Goal: Task Accomplishment & Management: Complete application form

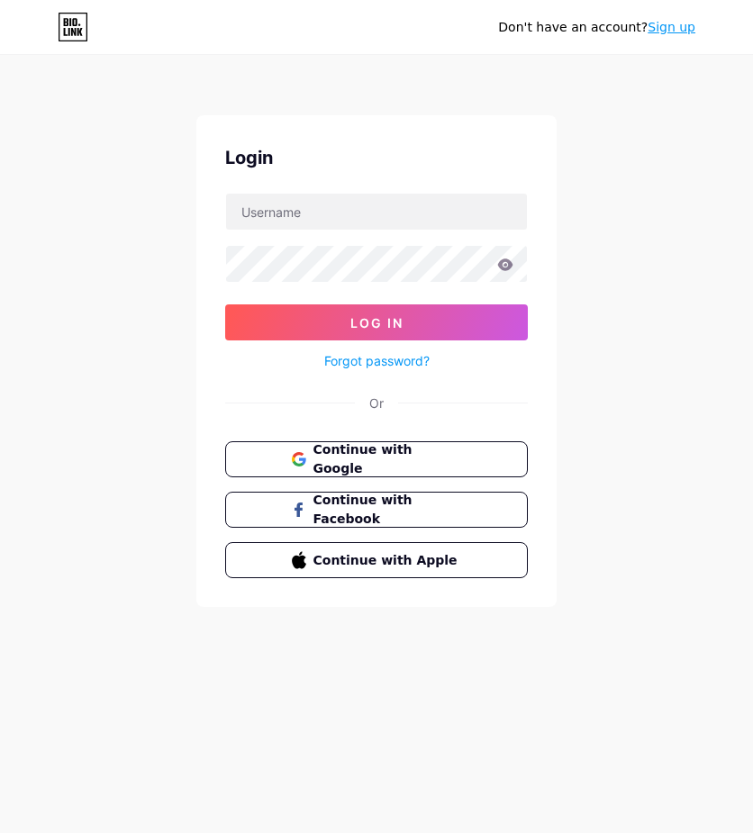
click at [663, 29] on link "Sign up" at bounding box center [671, 27] width 48 height 14
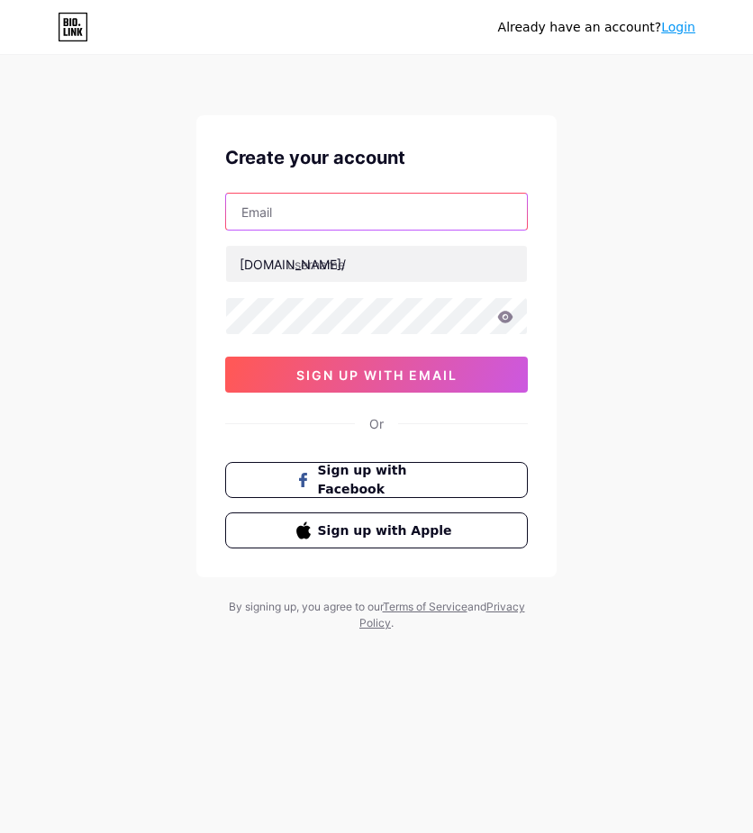
click at [322, 221] on input "text" at bounding box center [376, 212] width 301 height 36
type input "[EMAIL_ADDRESS][DOMAIN_NAME]"
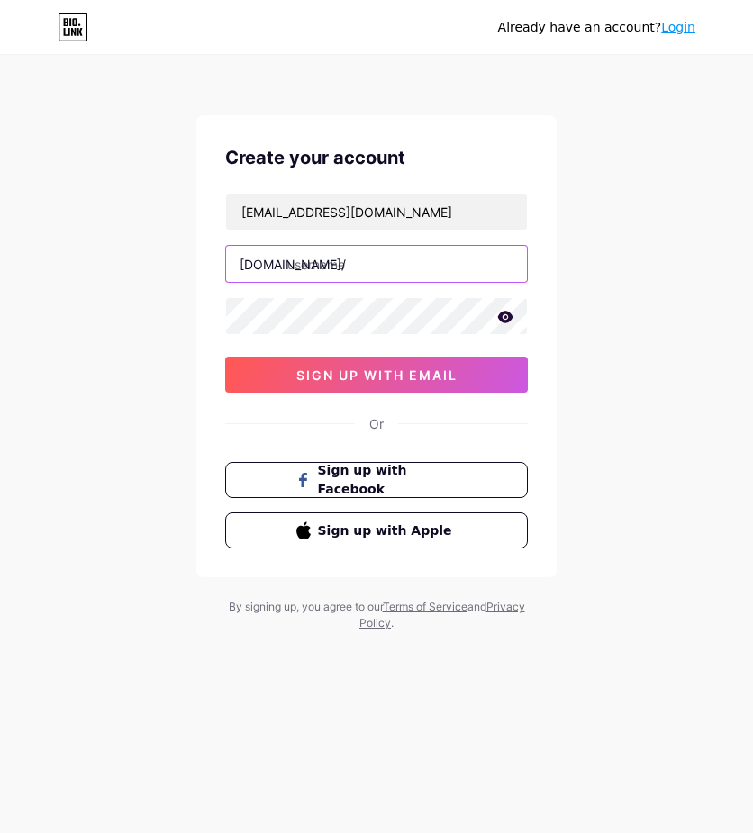
click at [354, 257] on input "text" at bounding box center [376, 264] width 301 height 36
click at [350, 259] on input "text" at bounding box center [376, 264] width 301 height 36
paste input "https//[DOMAIN_NAME][URL]"
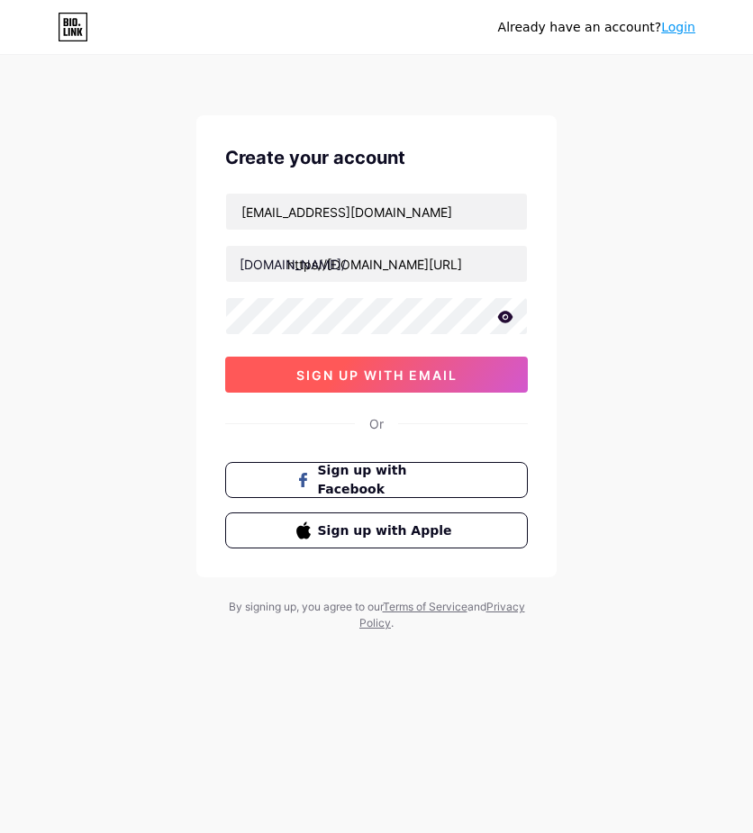
click at [348, 384] on button "sign up with email" at bounding box center [376, 374] width 302 height 36
type input "[URL][DOMAIN_NAME]"
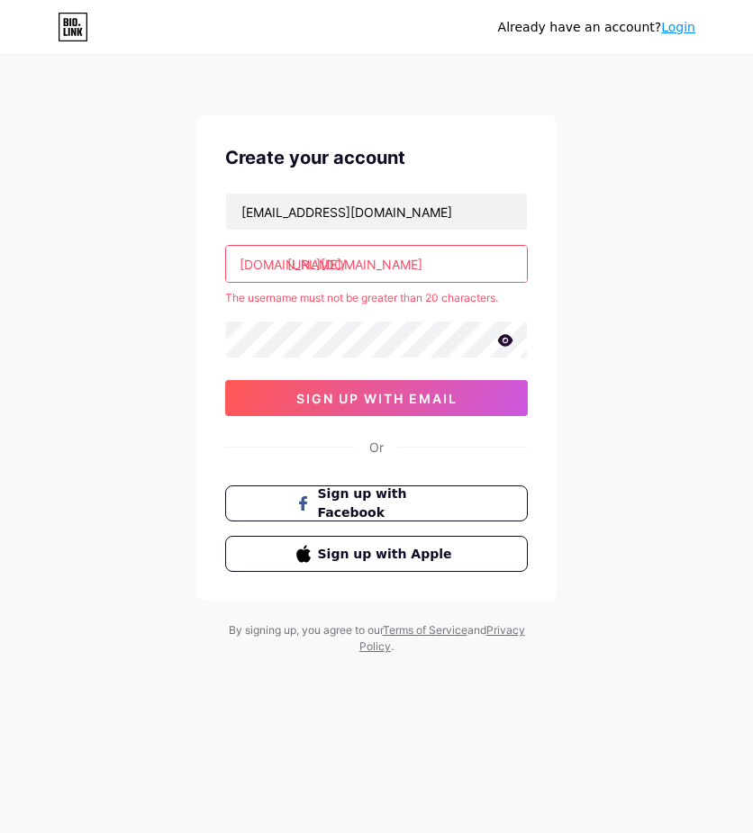
click at [416, 271] on input "[URL][DOMAIN_NAME]" at bounding box center [376, 264] width 301 height 36
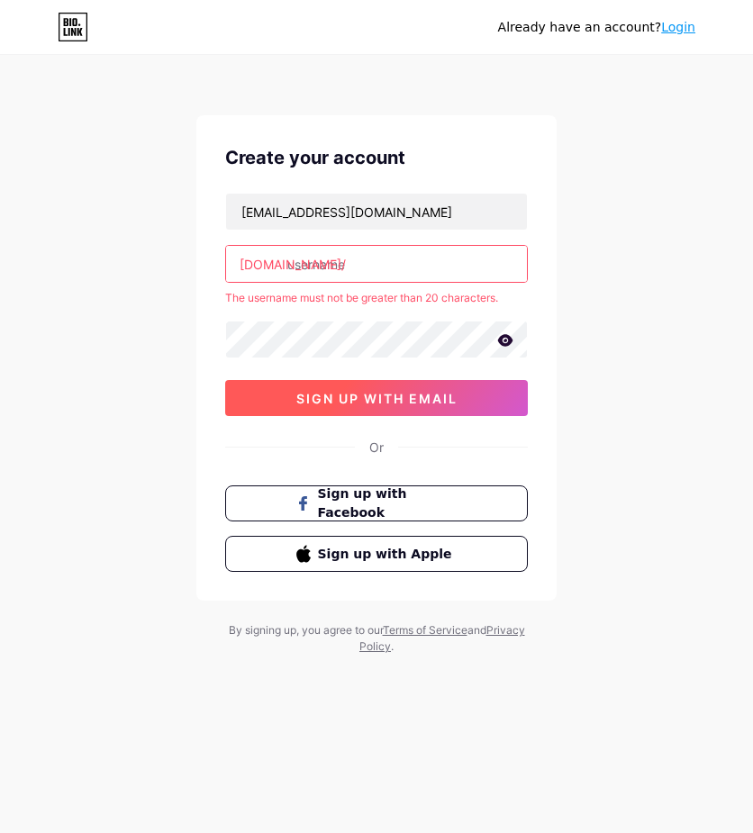
click at [403, 410] on button "sign up with email" at bounding box center [376, 398] width 302 height 36
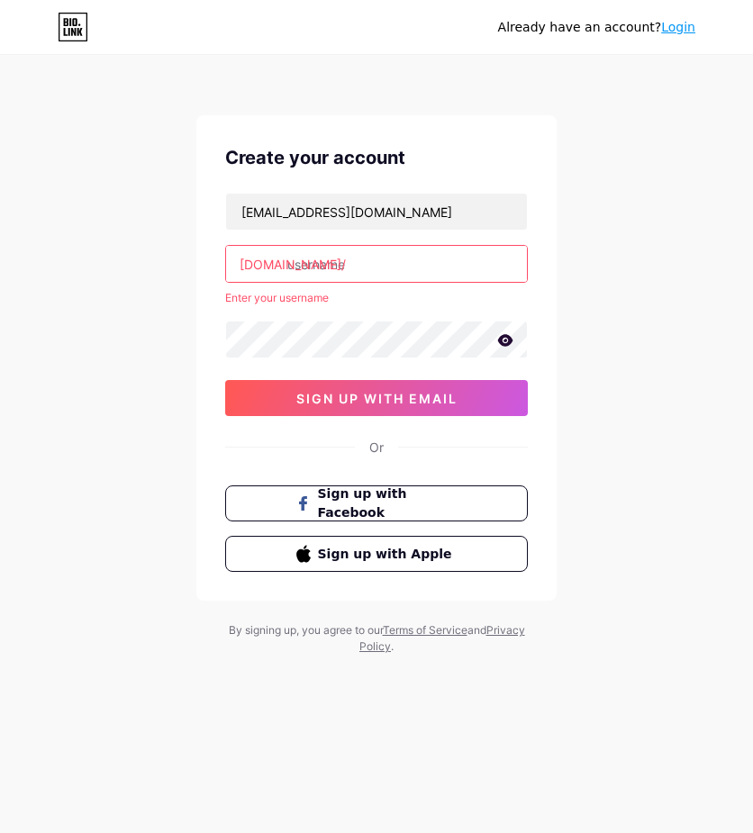
click at [338, 254] on input "text" at bounding box center [376, 264] width 301 height 36
type input "t"
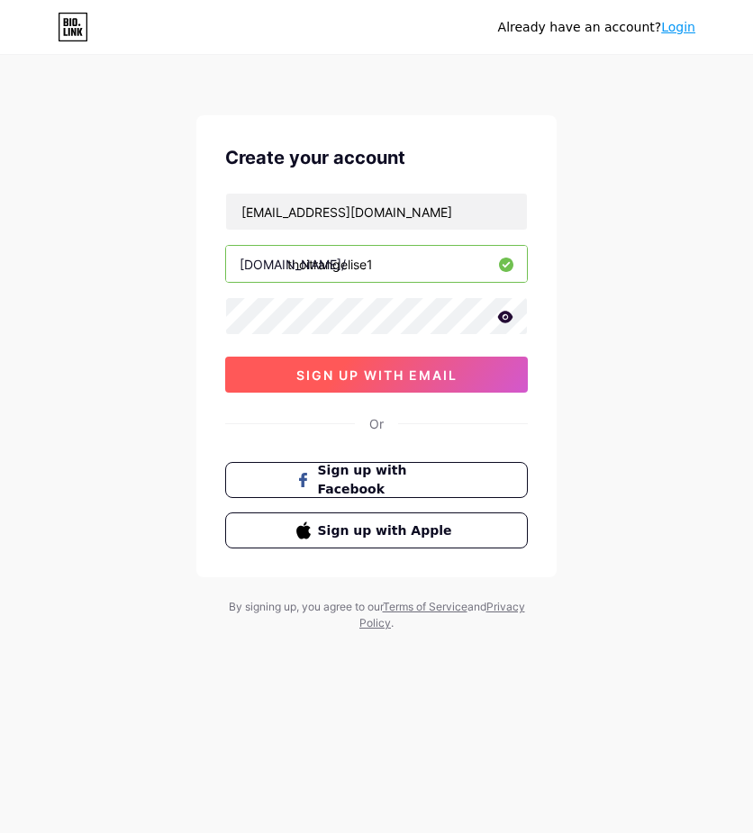
type input "thoitrangelise1"
click at [382, 374] on span "sign up with email" at bounding box center [376, 374] width 161 height 15
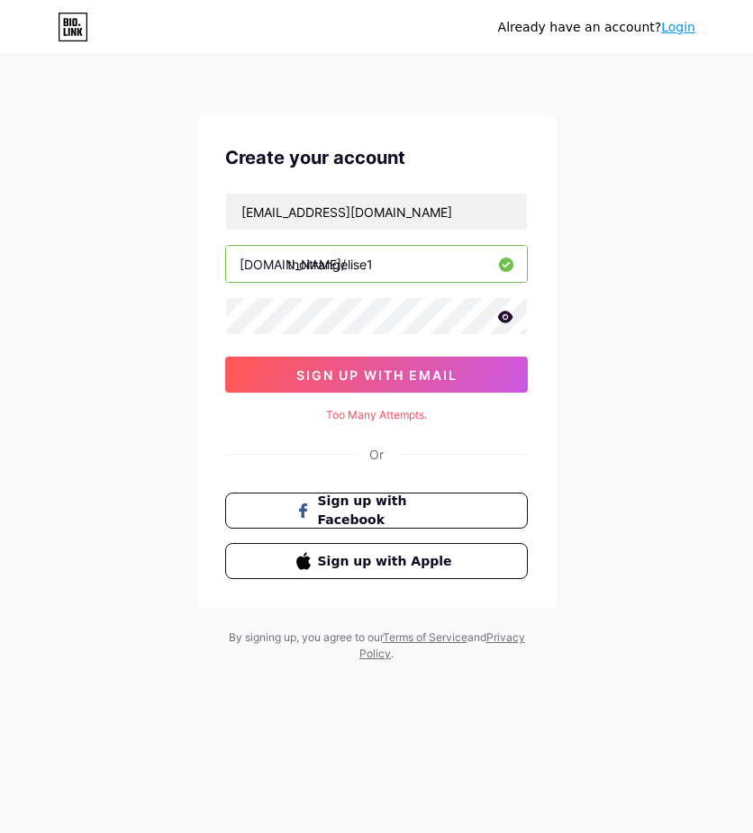
click at [366, 418] on div "Too Many Attempts." at bounding box center [376, 415] width 302 height 16
click at [498, 317] on icon at bounding box center [505, 317] width 15 height 12
click at [359, 419] on div "Too Many Attempts." at bounding box center [376, 415] width 302 height 16
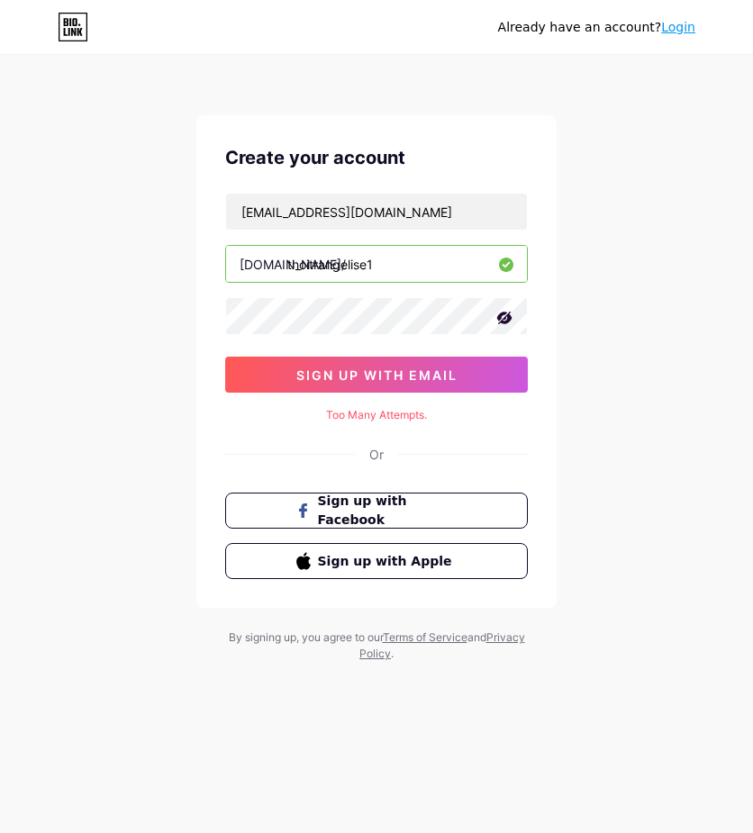
click at [422, 456] on div "Or" at bounding box center [376, 454] width 302 height 19
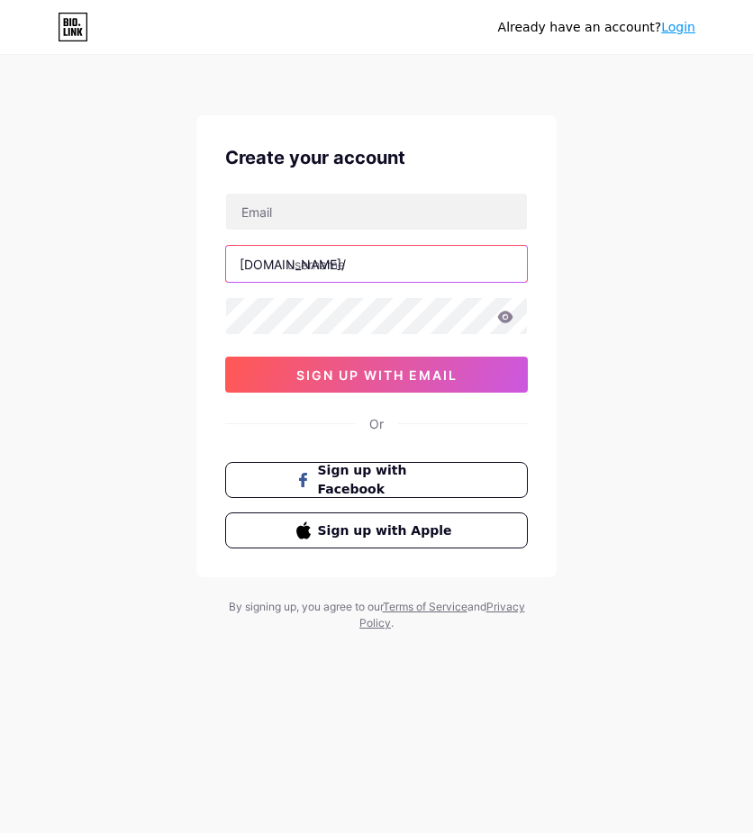
click at [322, 261] on input "text" at bounding box center [376, 264] width 301 height 36
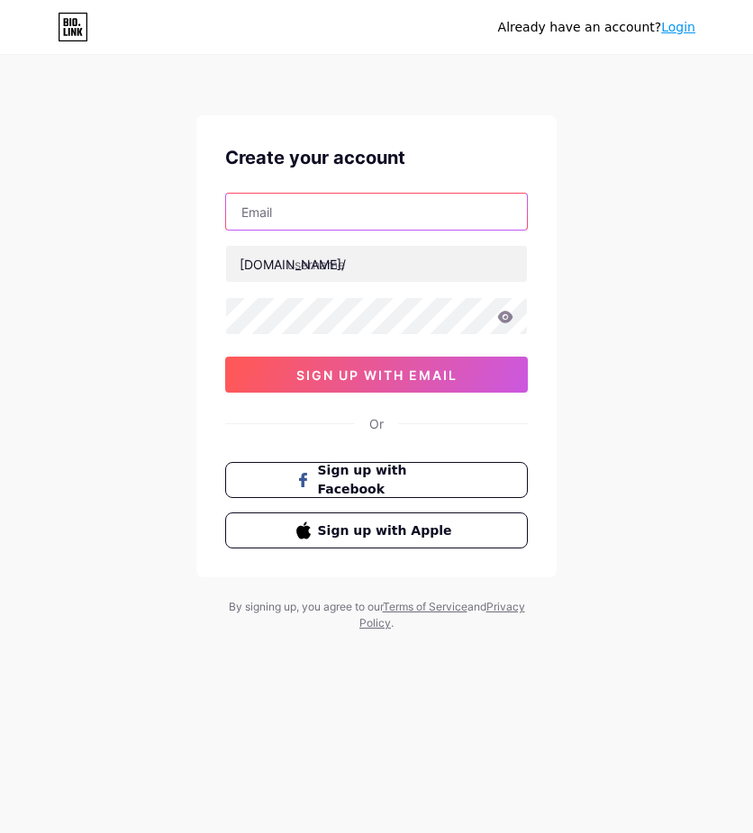
click at [327, 223] on input "text" at bounding box center [376, 212] width 301 height 36
type input "JERRA"
click at [395, 219] on input "nambanh072@" at bounding box center [376, 212] width 301 height 36
click at [388, 212] on input "nambanh072@" at bounding box center [376, 212] width 301 height 36
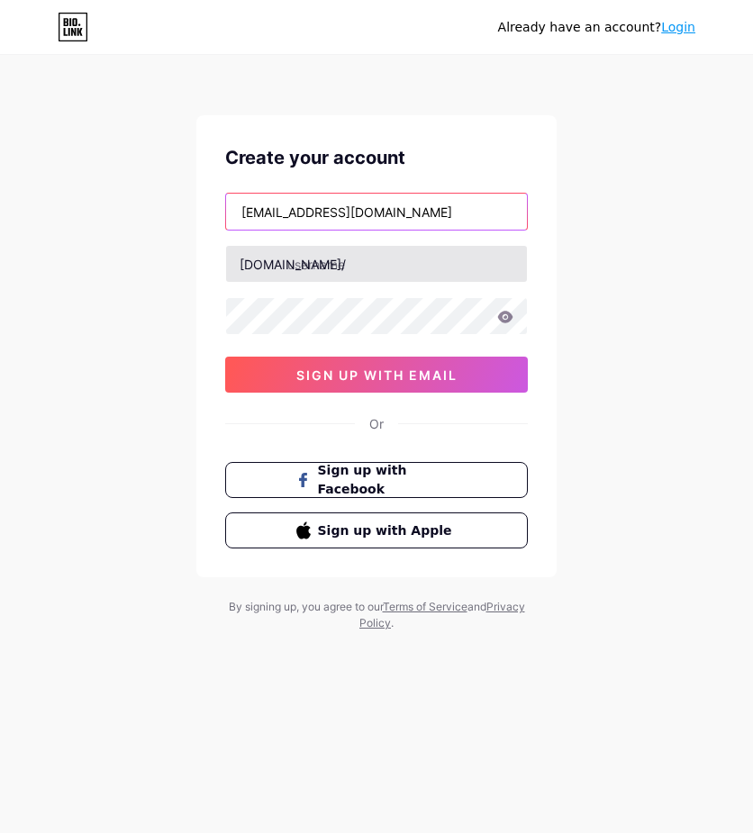
type input "nambanh072@gmail.com"
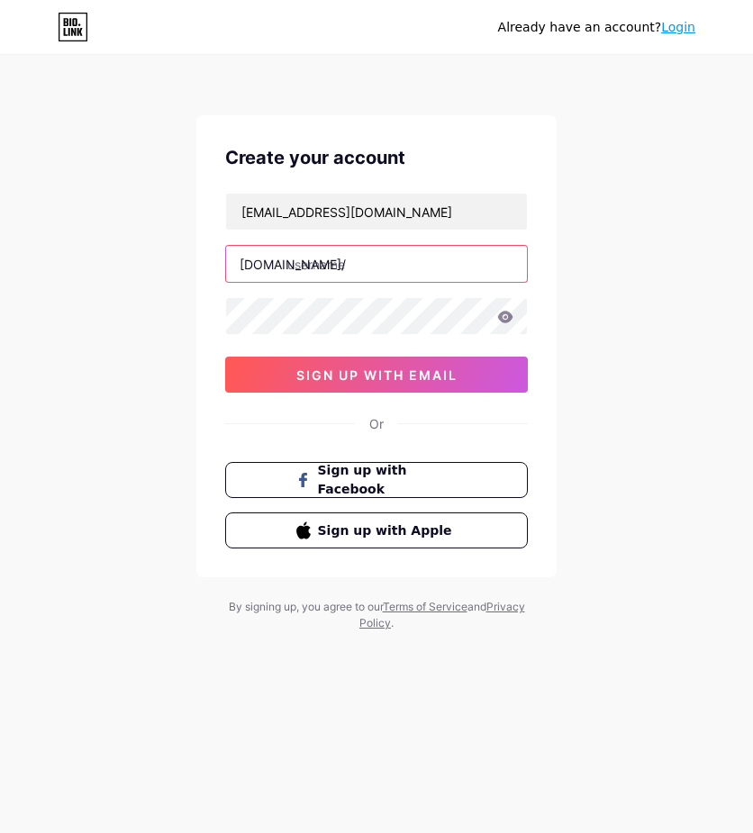
click at [319, 278] on input "text" at bounding box center [376, 264] width 301 height 36
type input "t"
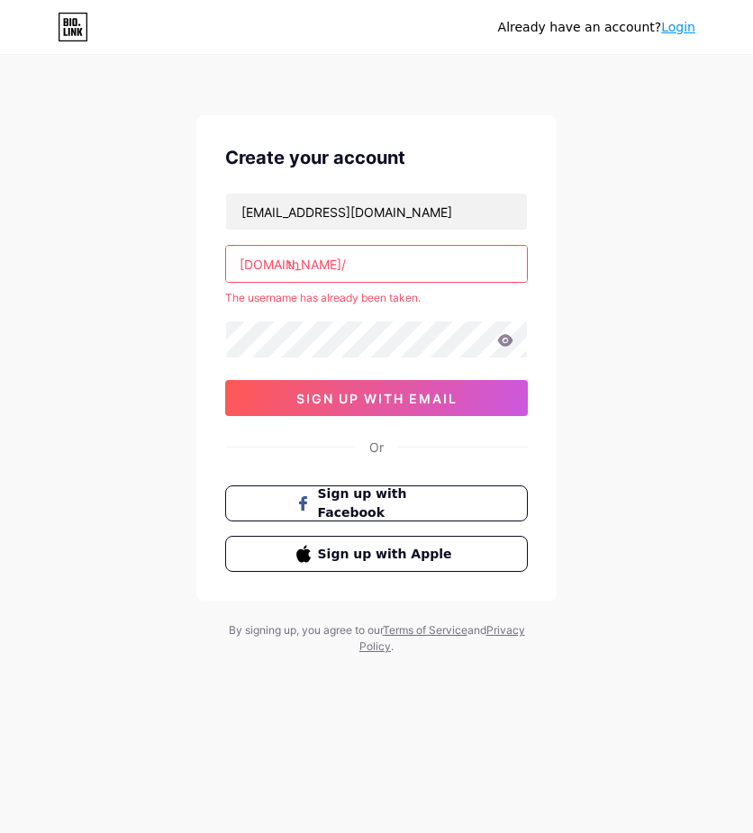
type input "t"
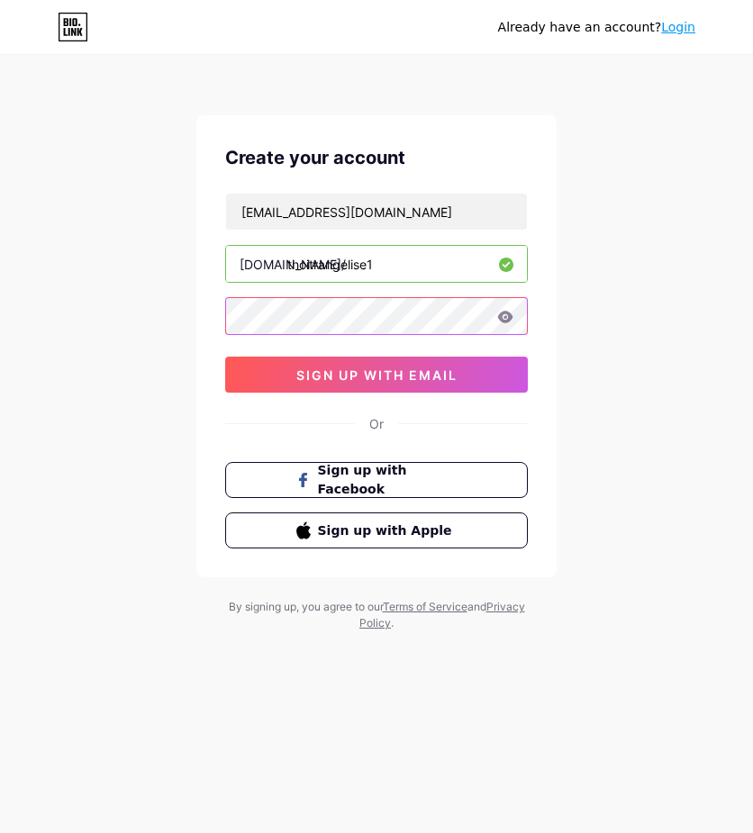
type input "thoitrangelise1"
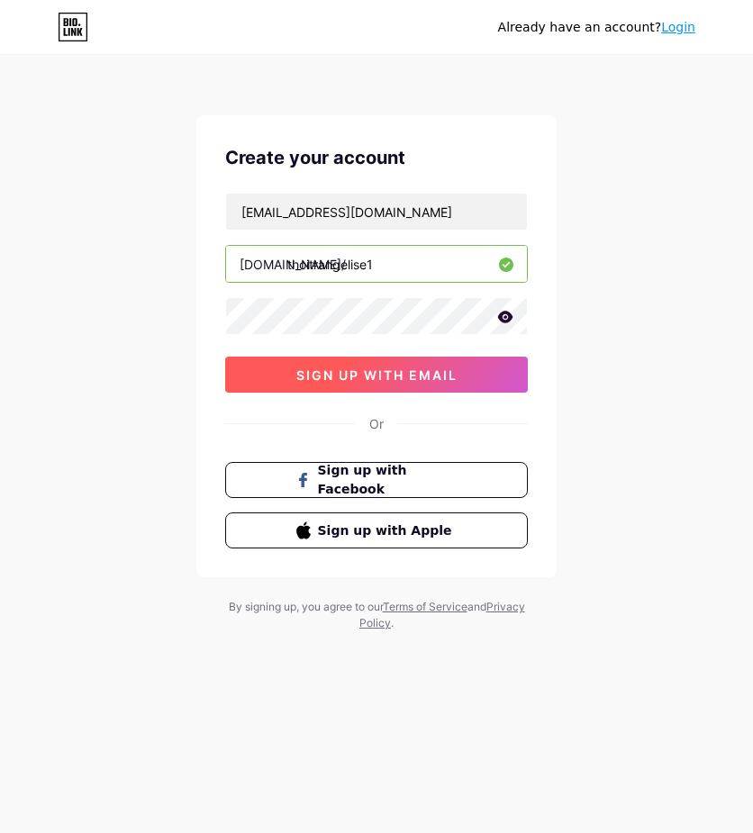
click at [441, 370] on span "sign up with email" at bounding box center [376, 374] width 161 height 15
